Goal: Use online tool/utility: Utilize a website feature to perform a specific function

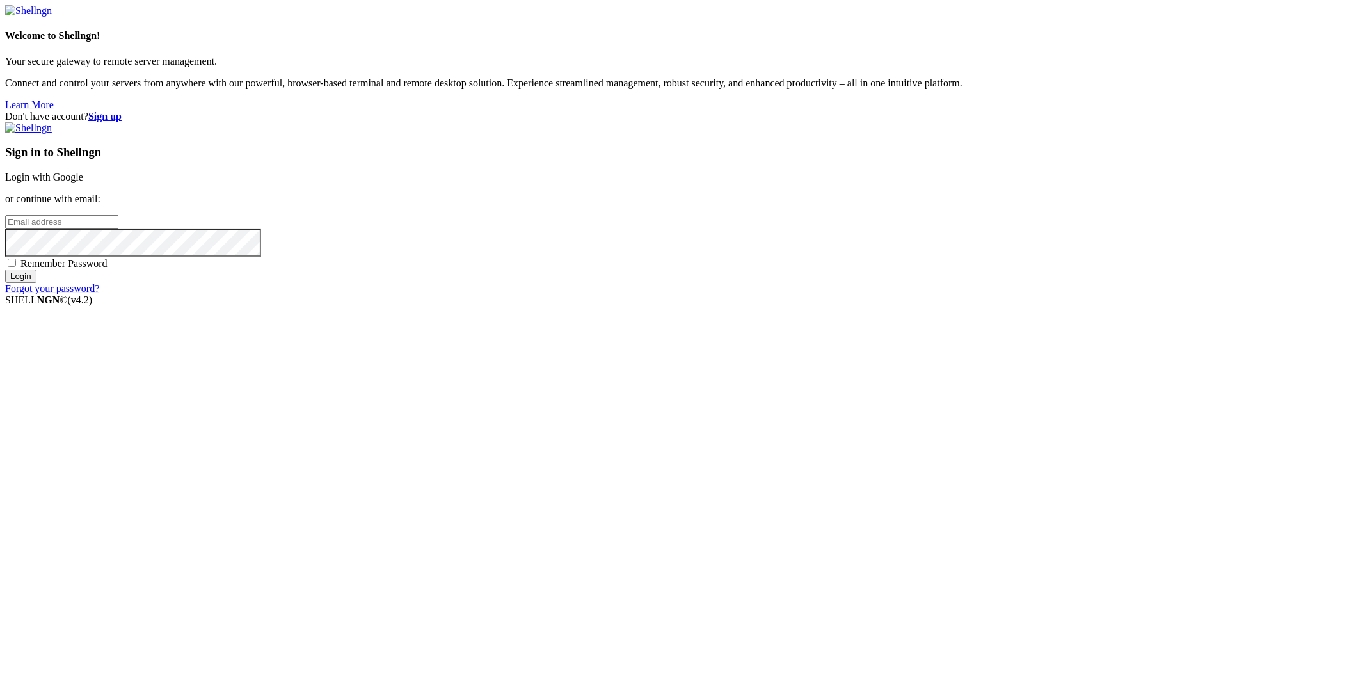
click at [83, 182] on link "Login with Google" at bounding box center [44, 177] width 78 height 11
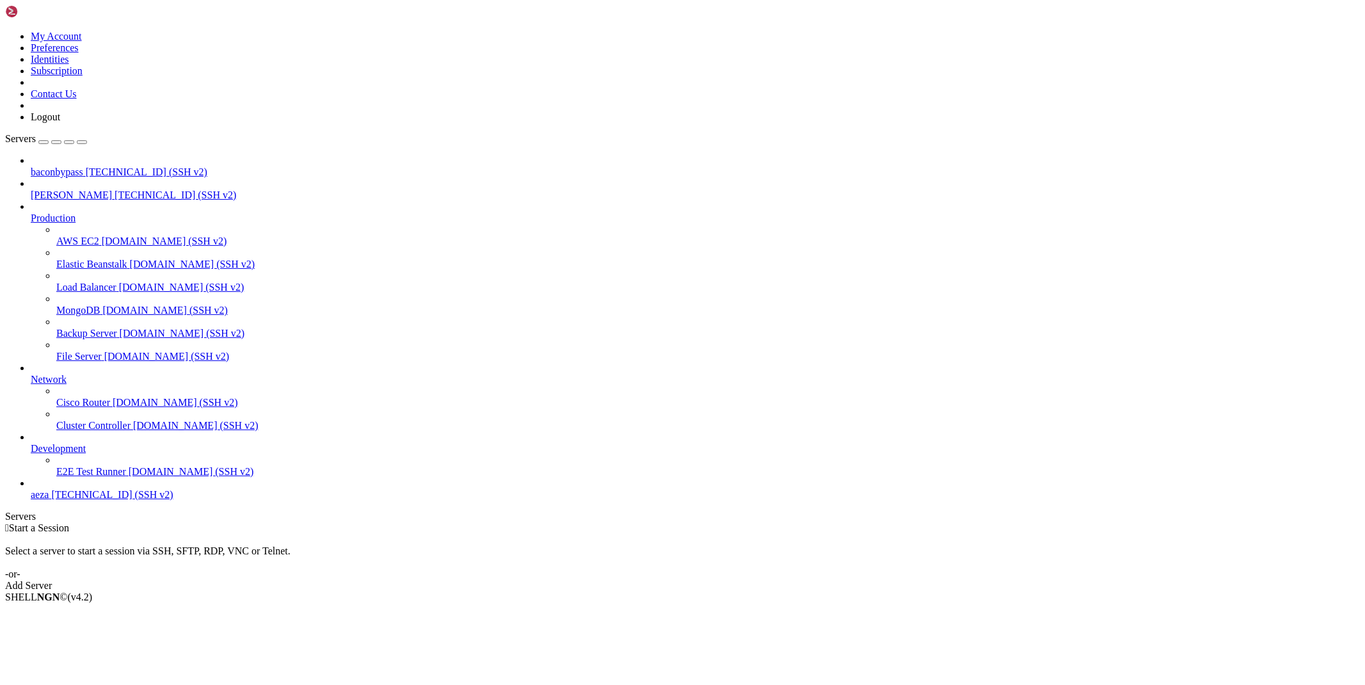
click at [115, 189] on span "[TECHNICAL_ID] (SSH v2)" at bounding box center [176, 194] width 122 height 11
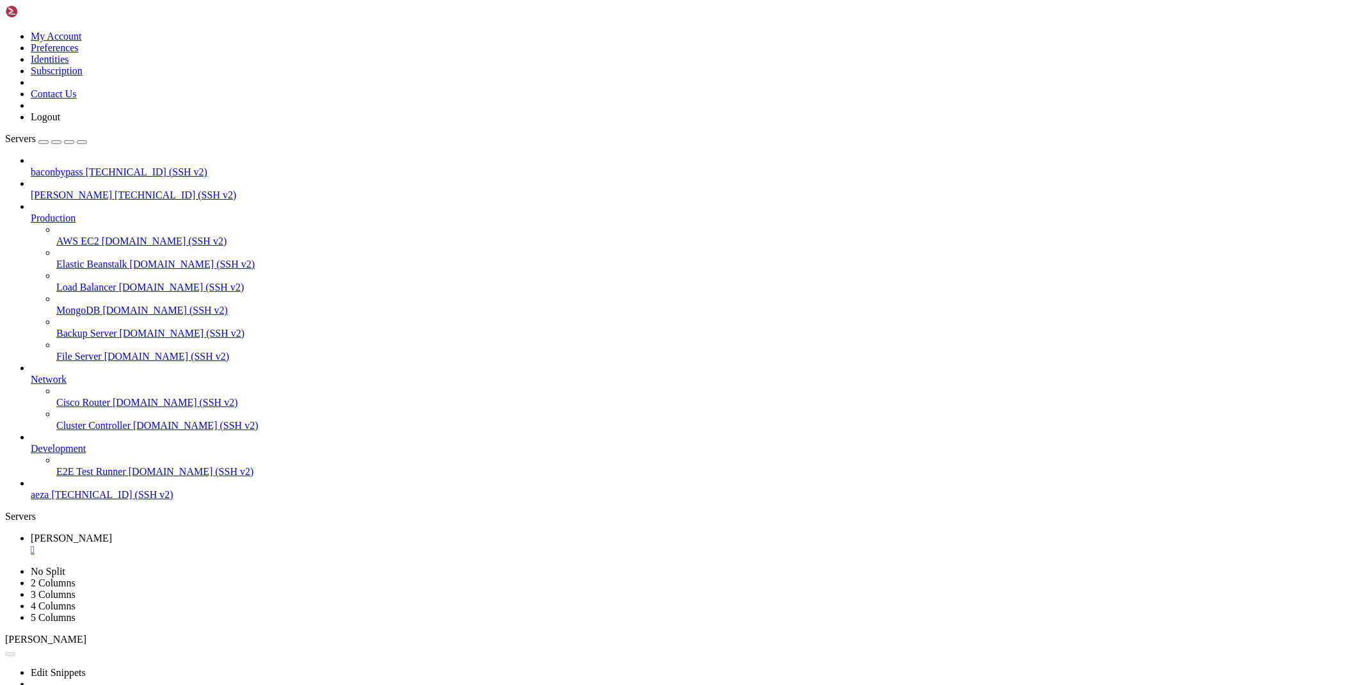
scroll to position [739, 0]
click at [215, 544] on div "" at bounding box center [695, 550] width 1329 height 12
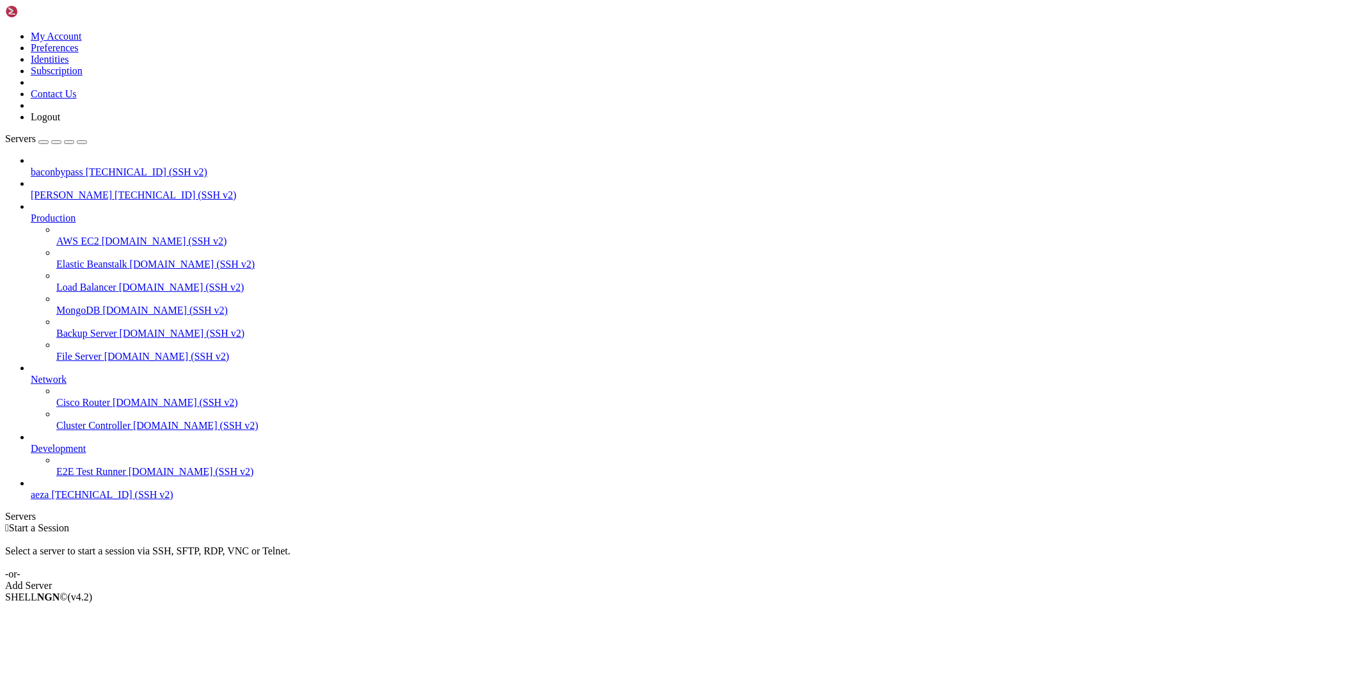
click at [115, 189] on span "[TECHNICAL_ID] (SSH v2)" at bounding box center [176, 194] width 122 height 11
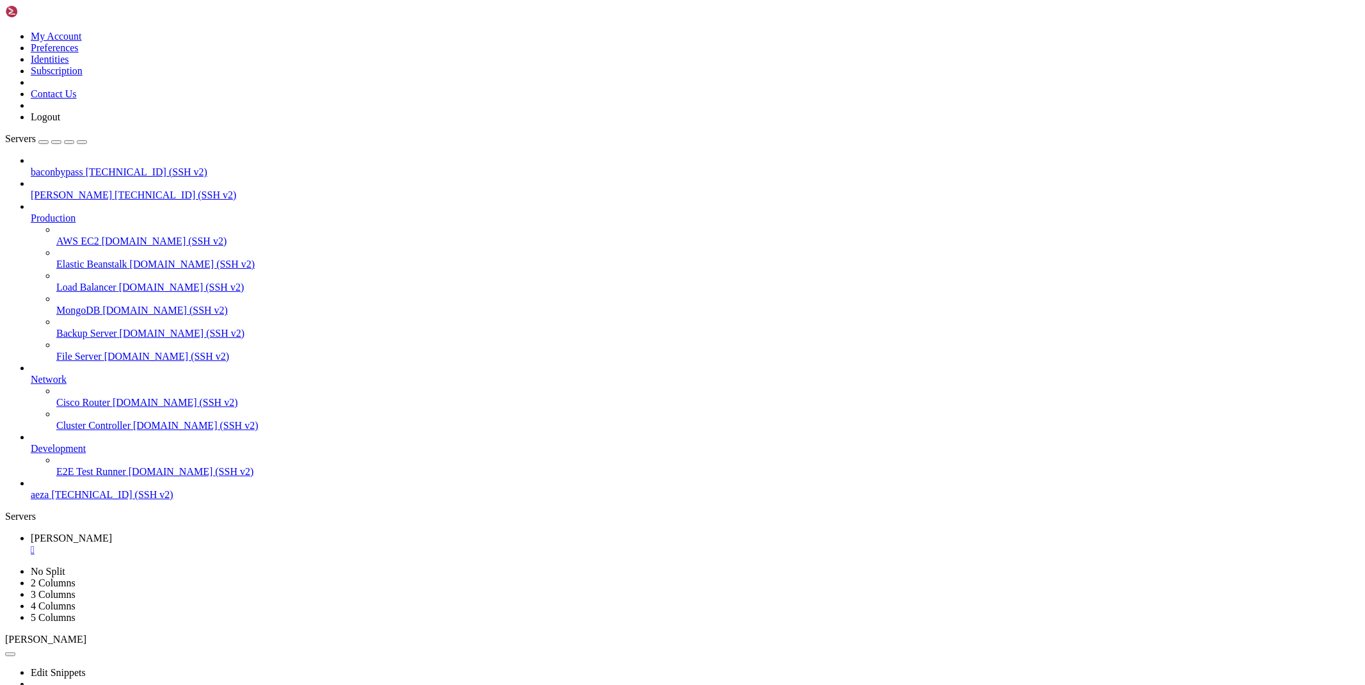
scroll to position [609, 0]
click at [219, 544] on div "" at bounding box center [695, 550] width 1329 height 12
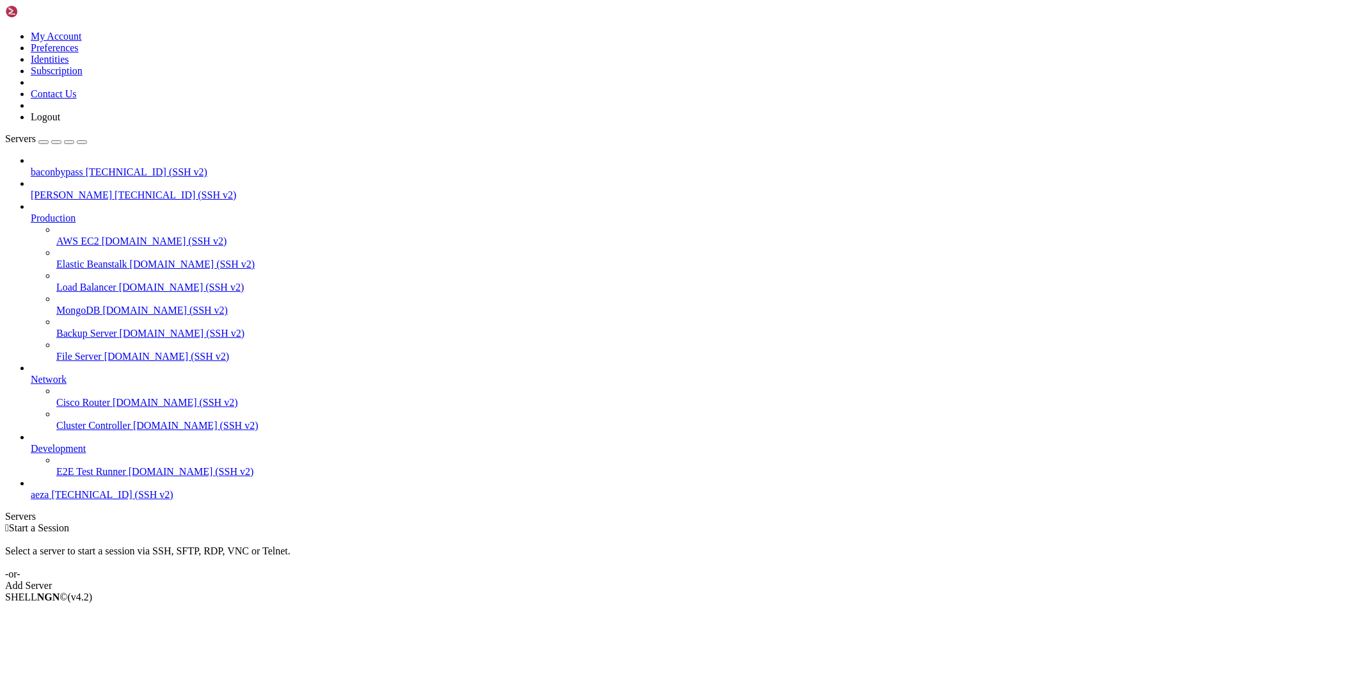
click at [84, 189] on span "[PERSON_NAME]" at bounding box center [71, 194] width 81 height 11
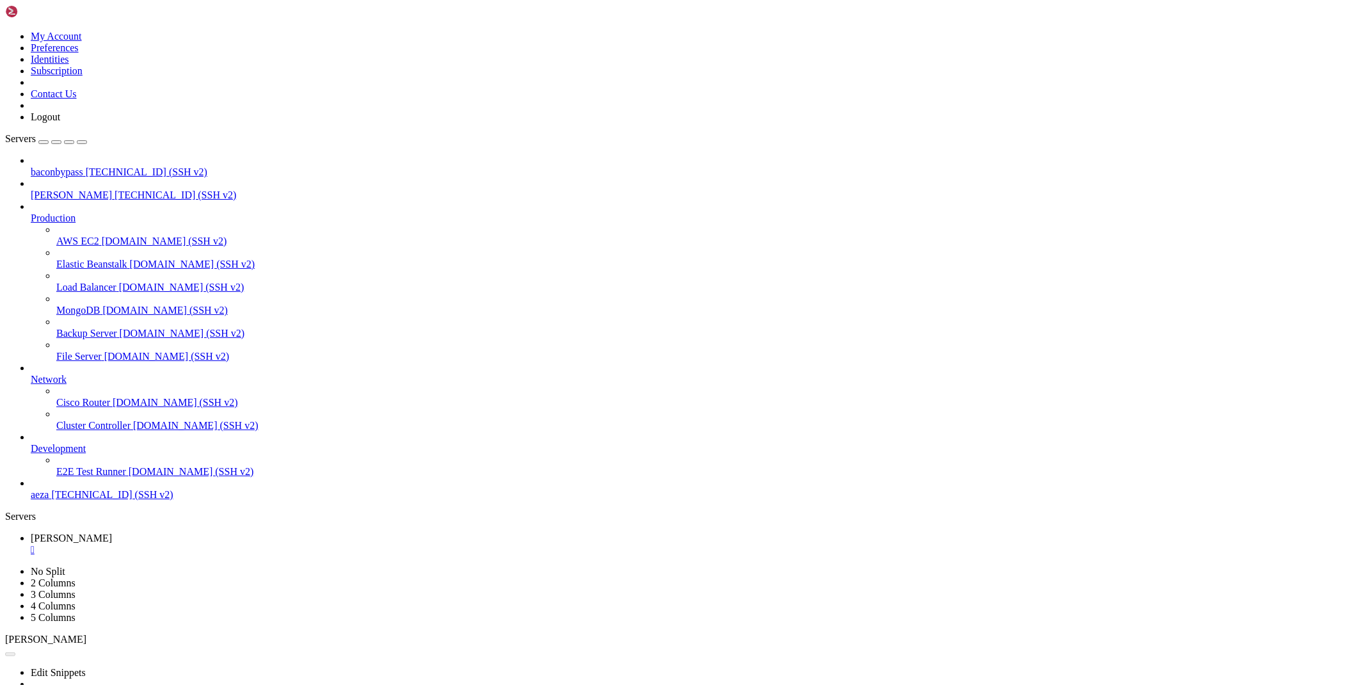
scroll to position [0, 0]
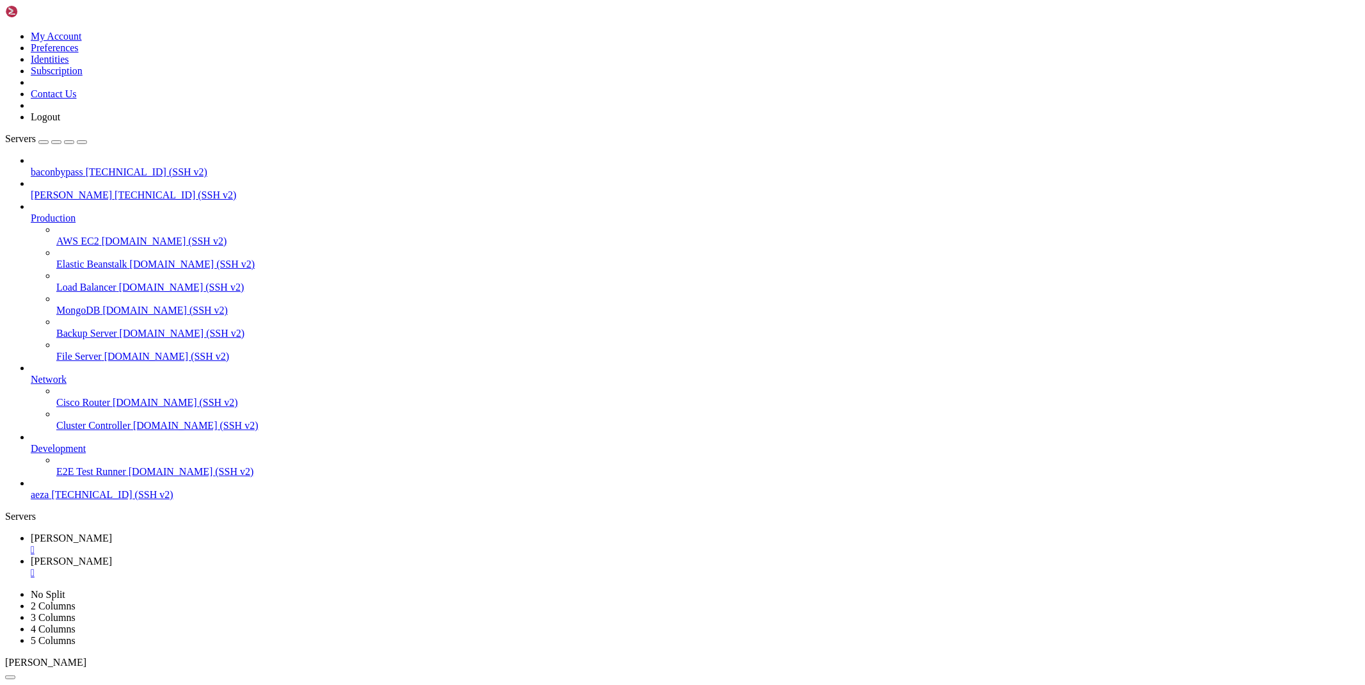
type input "/root/cloudflare/scraper"
click at [283, 567] on div "" at bounding box center [695, 573] width 1329 height 12
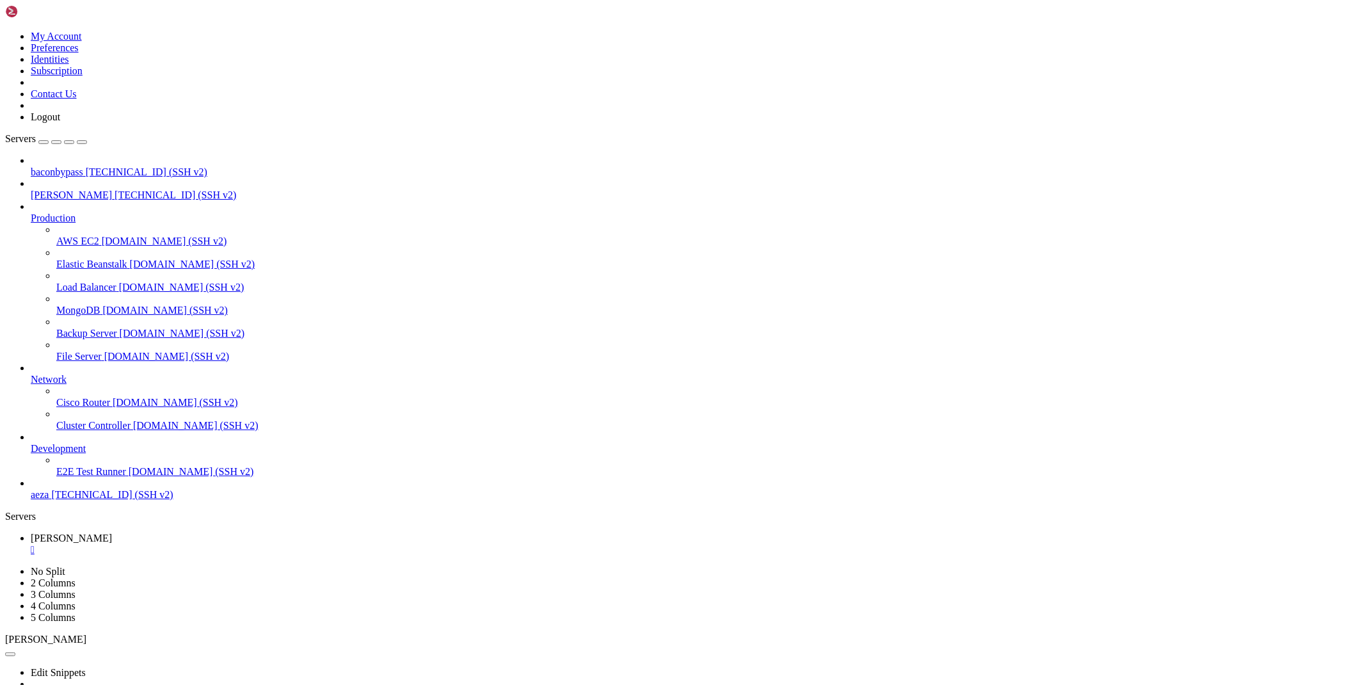
click at [214, 544] on div "" at bounding box center [695, 550] width 1329 height 12
